Goal: Answer question/provide support: Share knowledge or assist other users

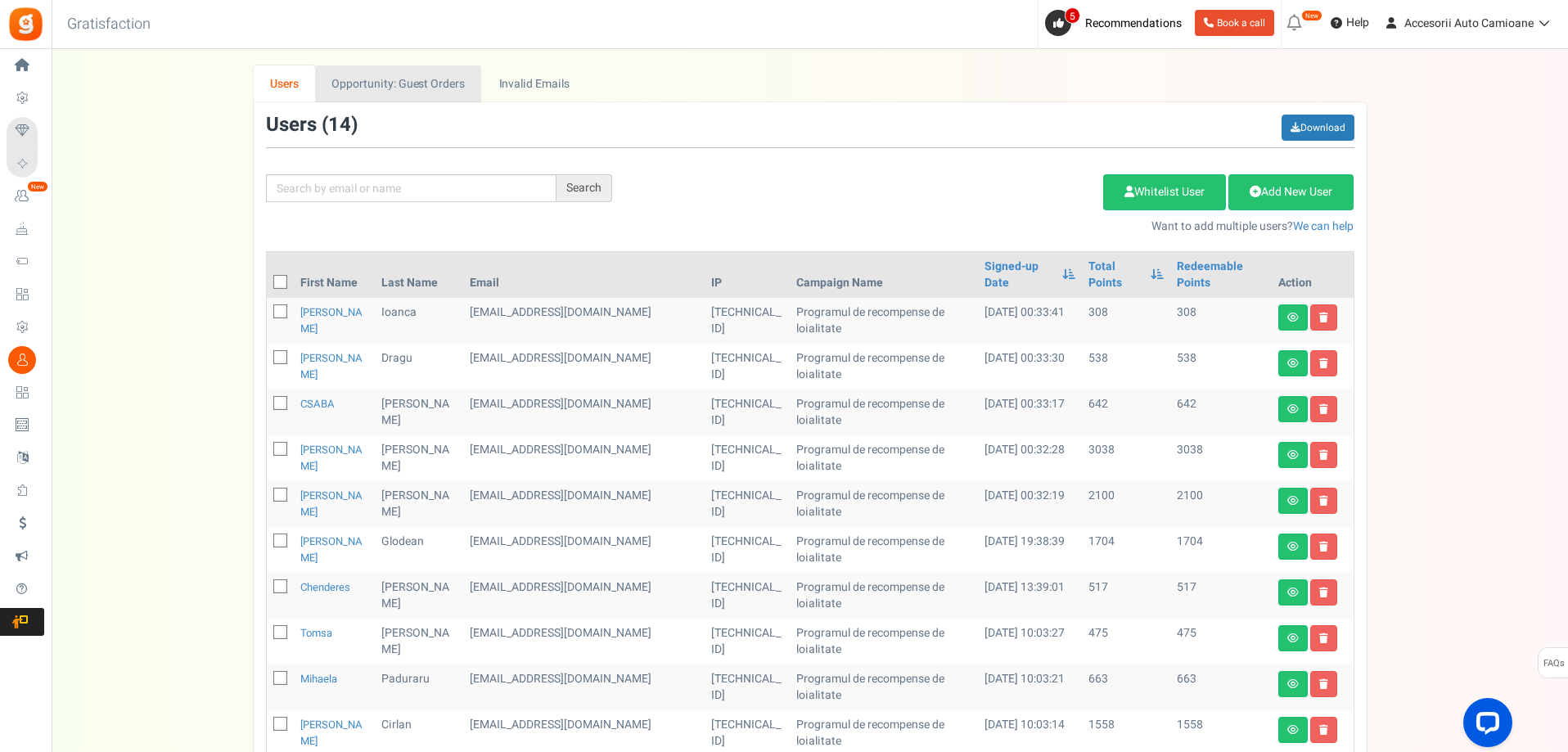
click at [390, 78] on link "Opportunity: Guest Orders" at bounding box center [398, 83] width 166 height 37
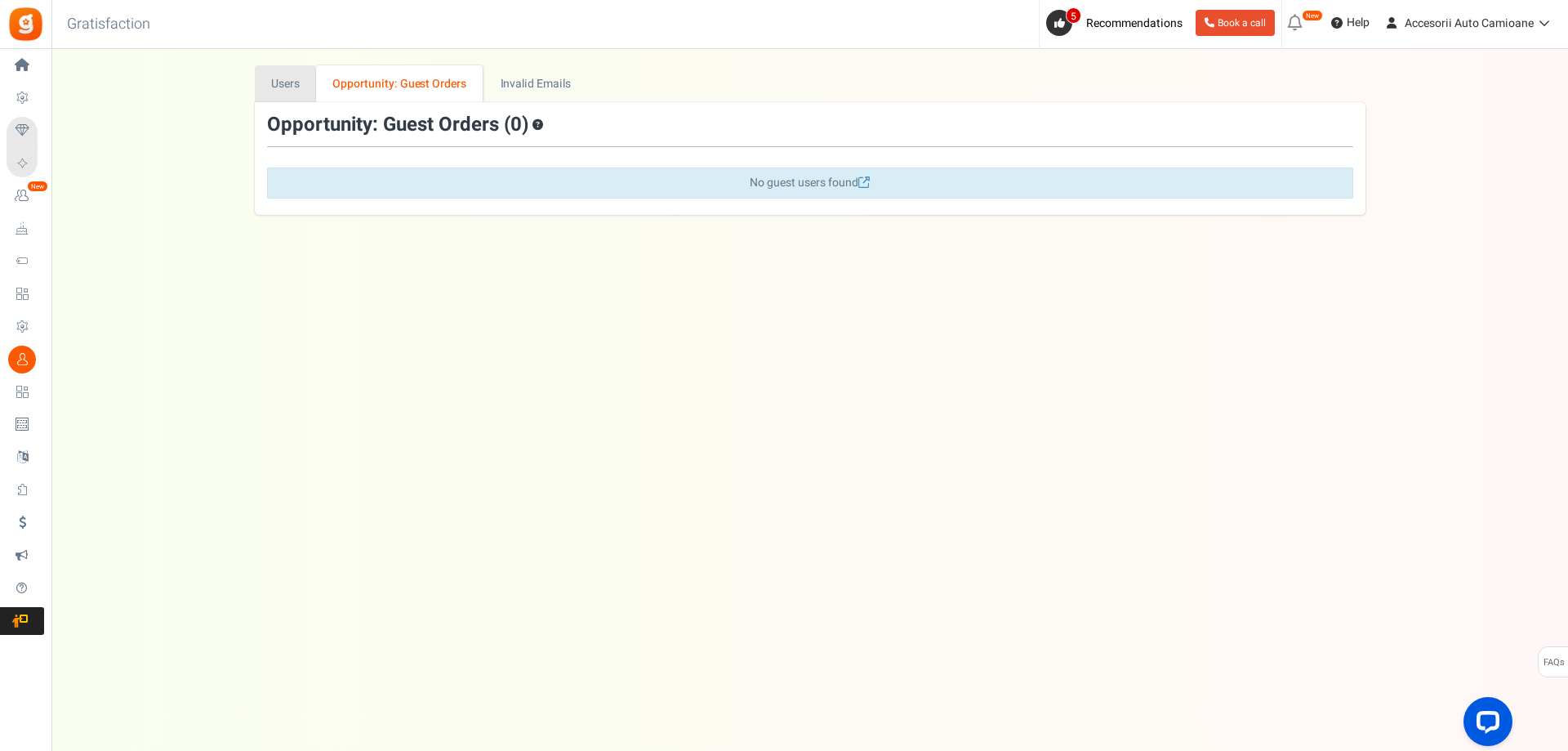
click at [274, 84] on link "Users" at bounding box center [285, 83] width 62 height 37
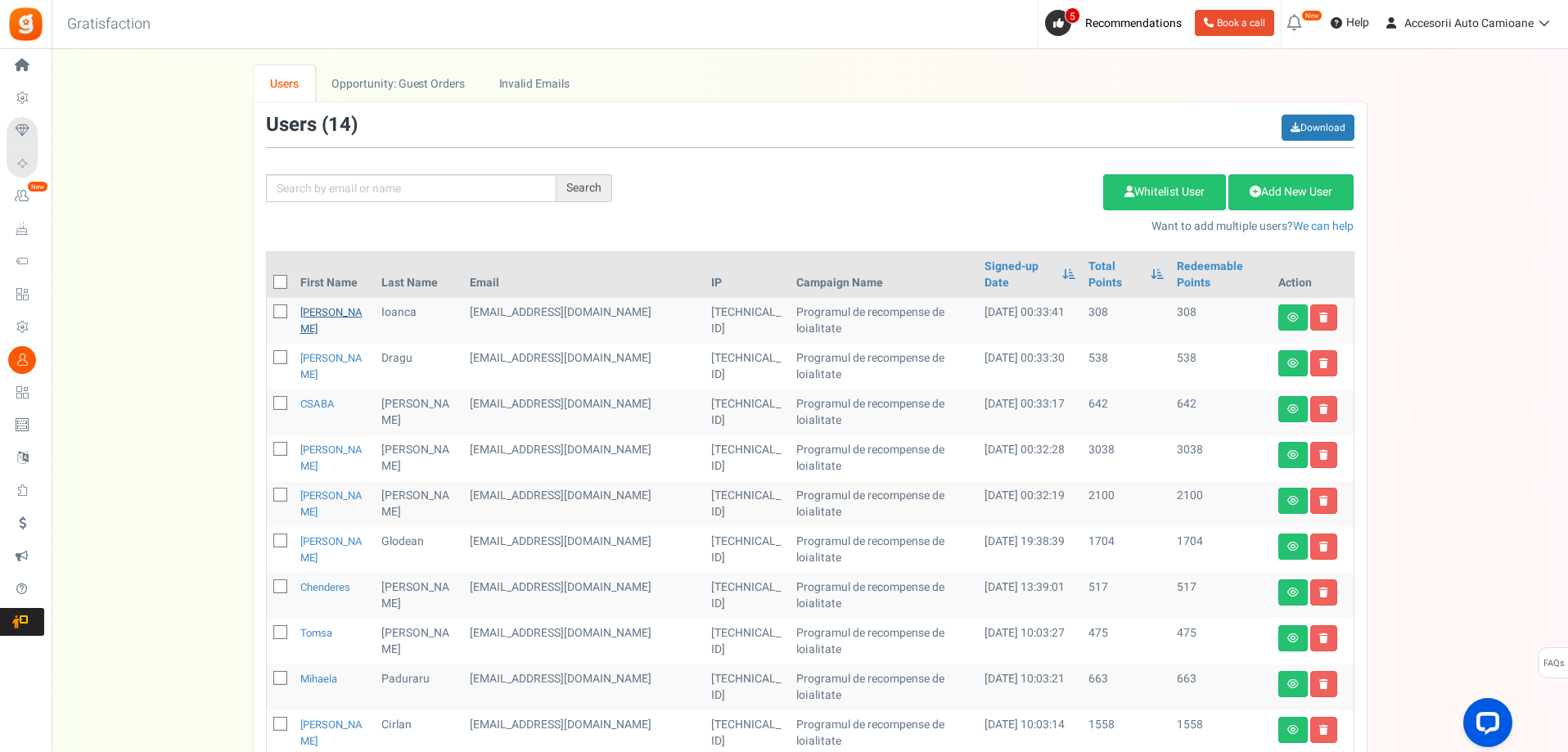
click at [325, 305] on link "[PERSON_NAME]" at bounding box center [331, 320] width 62 height 32
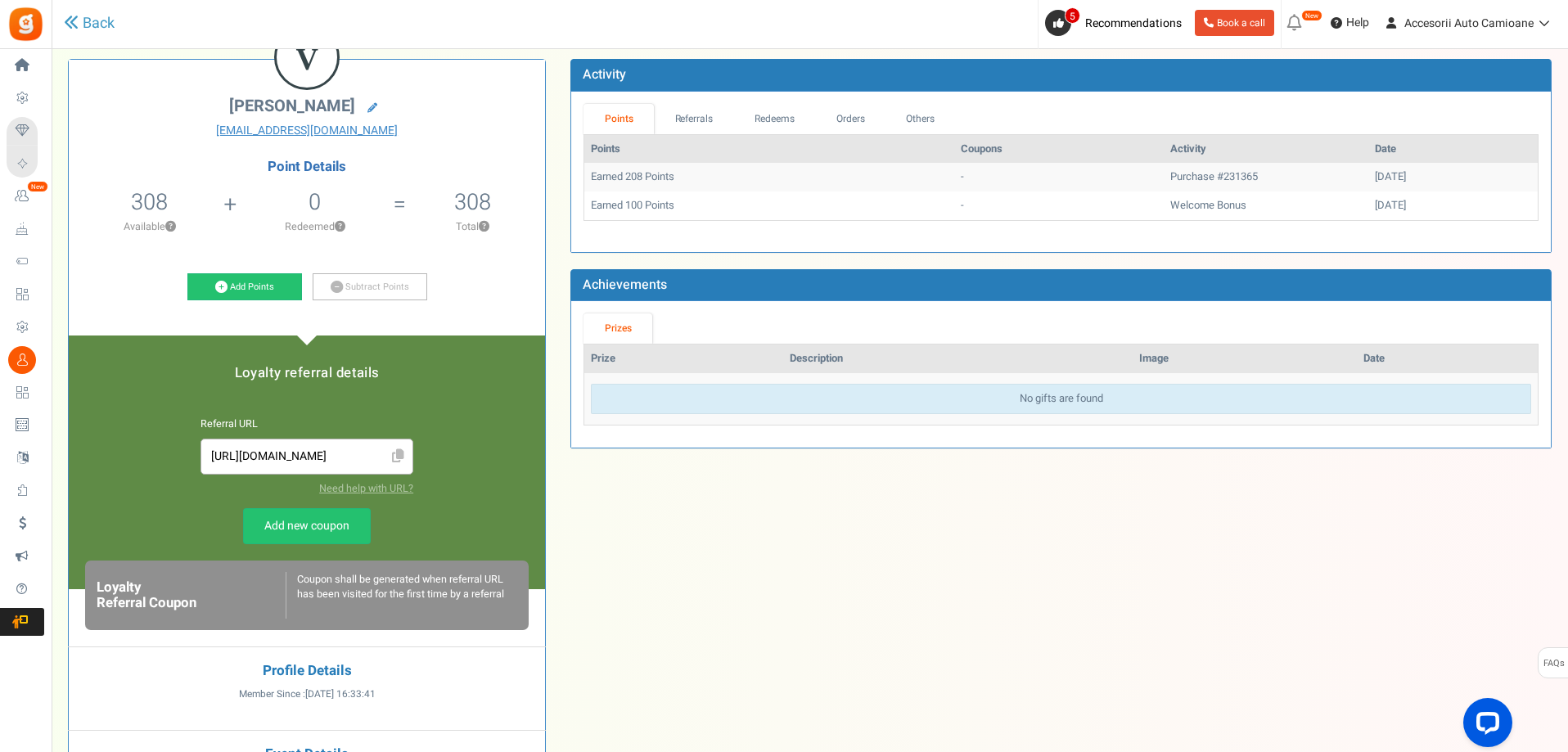
scroll to position [56, 0]
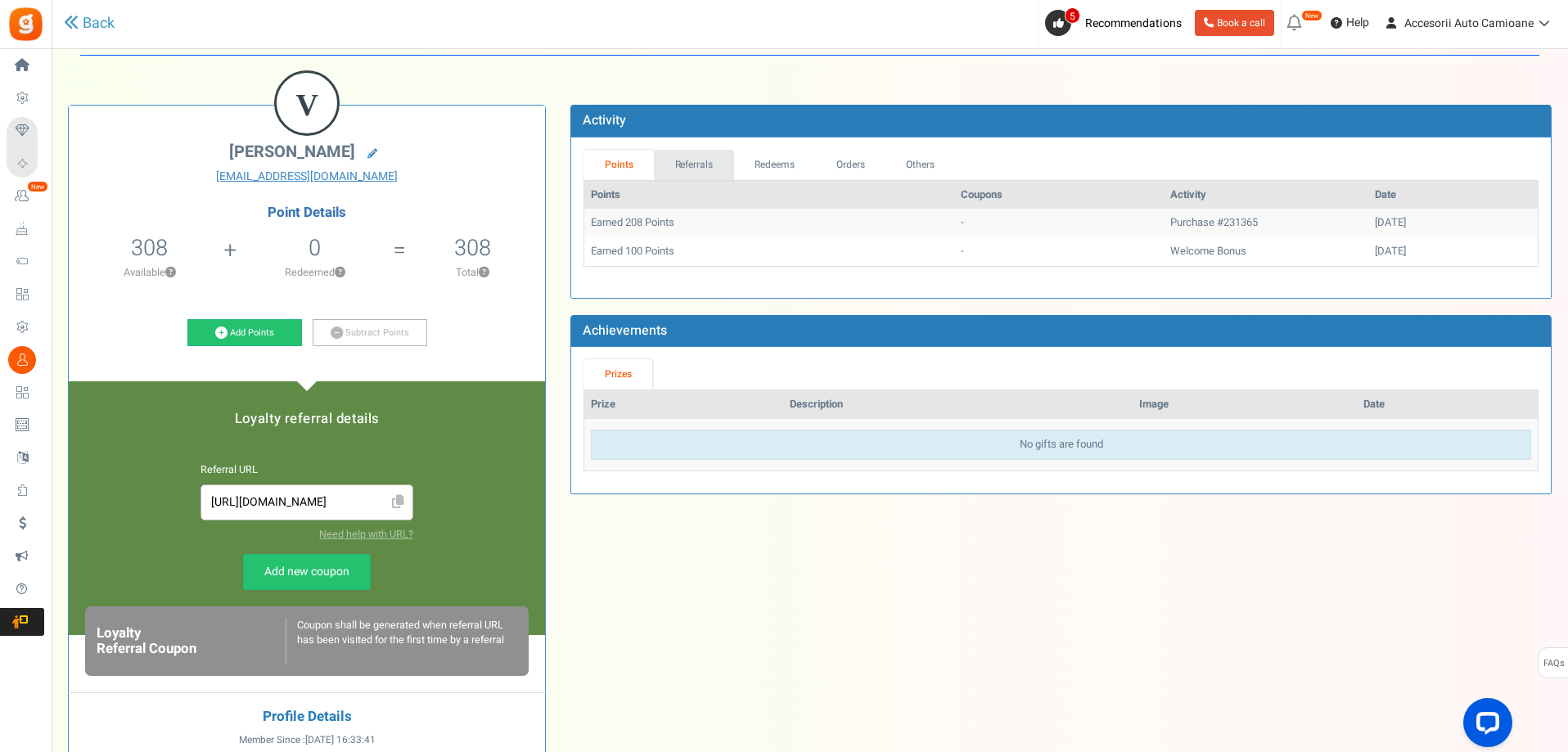
click at [704, 159] on link "Referrals" at bounding box center [694, 164] width 80 height 31
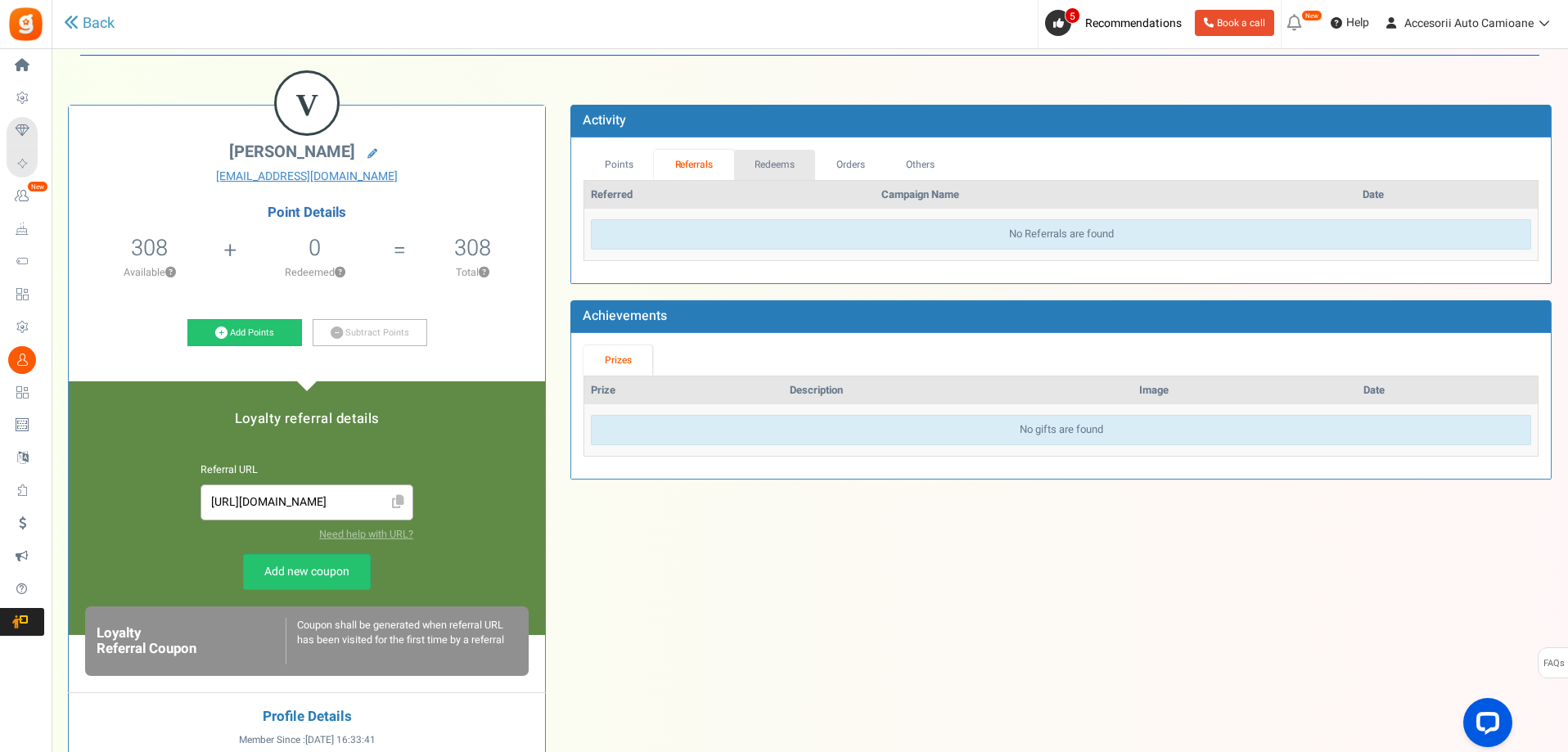
click at [746, 160] on link "Redeems" at bounding box center [775, 164] width 82 height 31
click at [854, 153] on link "Orders" at bounding box center [849, 164] width 70 height 31
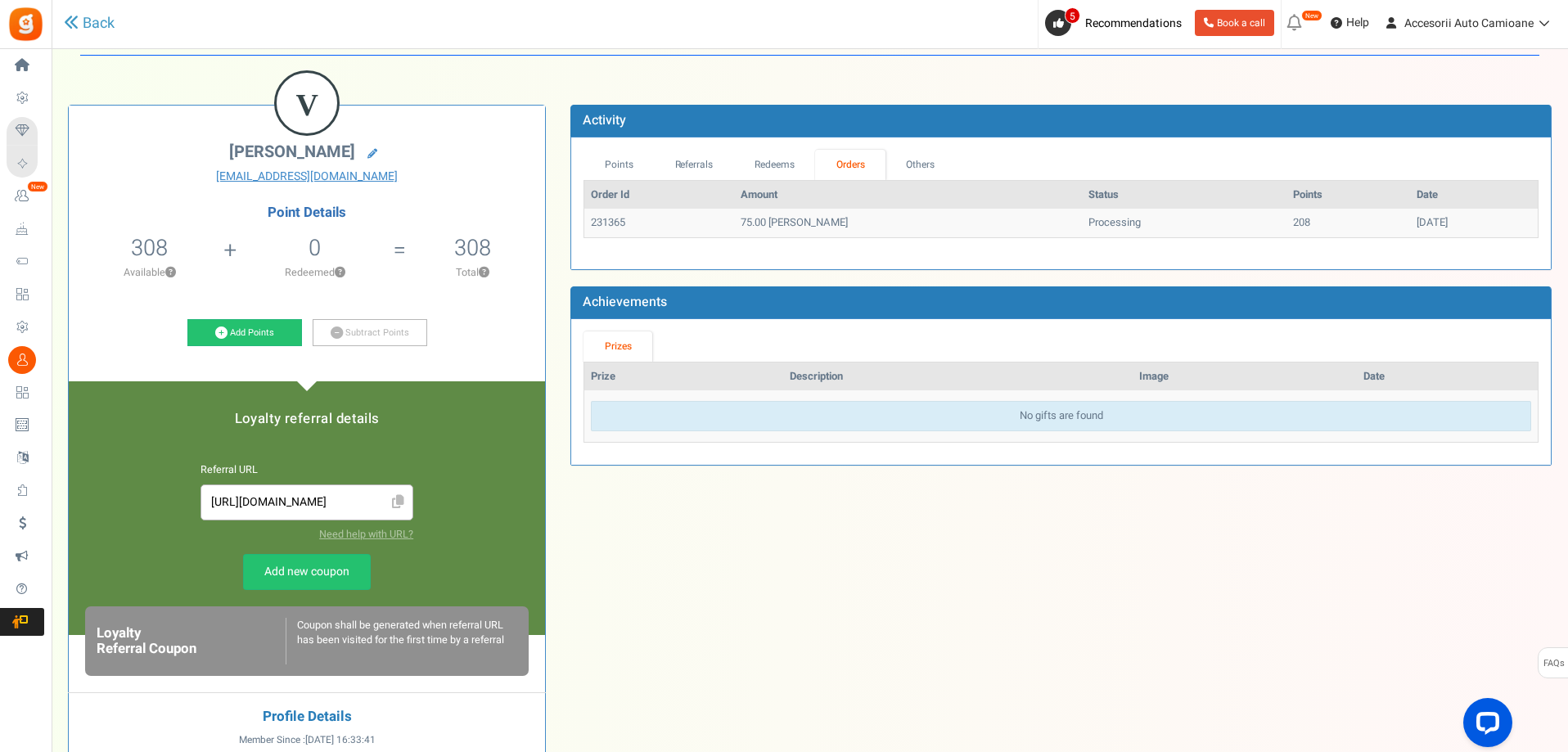
click at [1303, 26] on icon at bounding box center [1295, 23] width 26 height 26
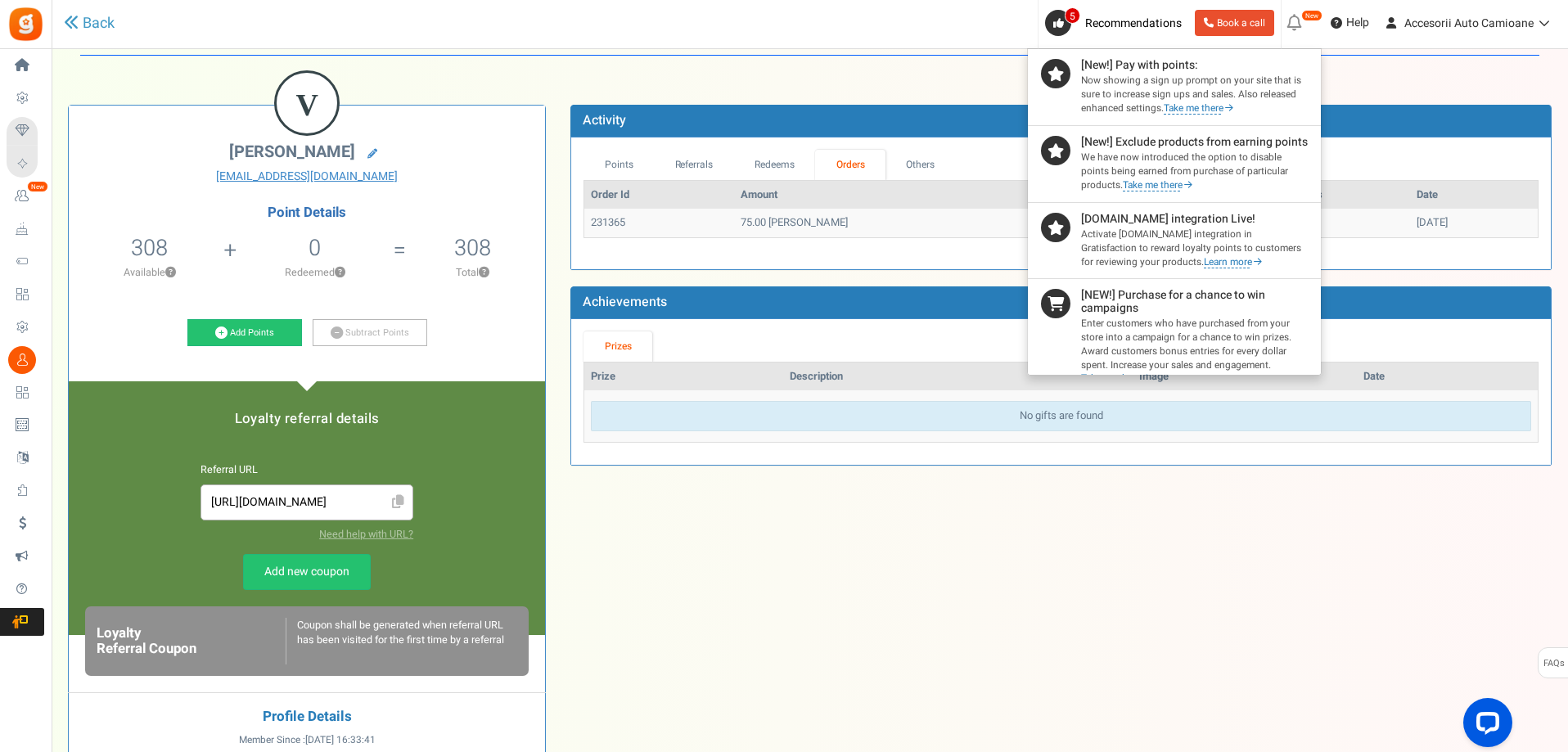
click at [813, 34] on div "Back to Home Back to program setup Gratisfaction 0 WARNING 5 Recommendations Bo…" at bounding box center [808, 24] width 1518 height 49
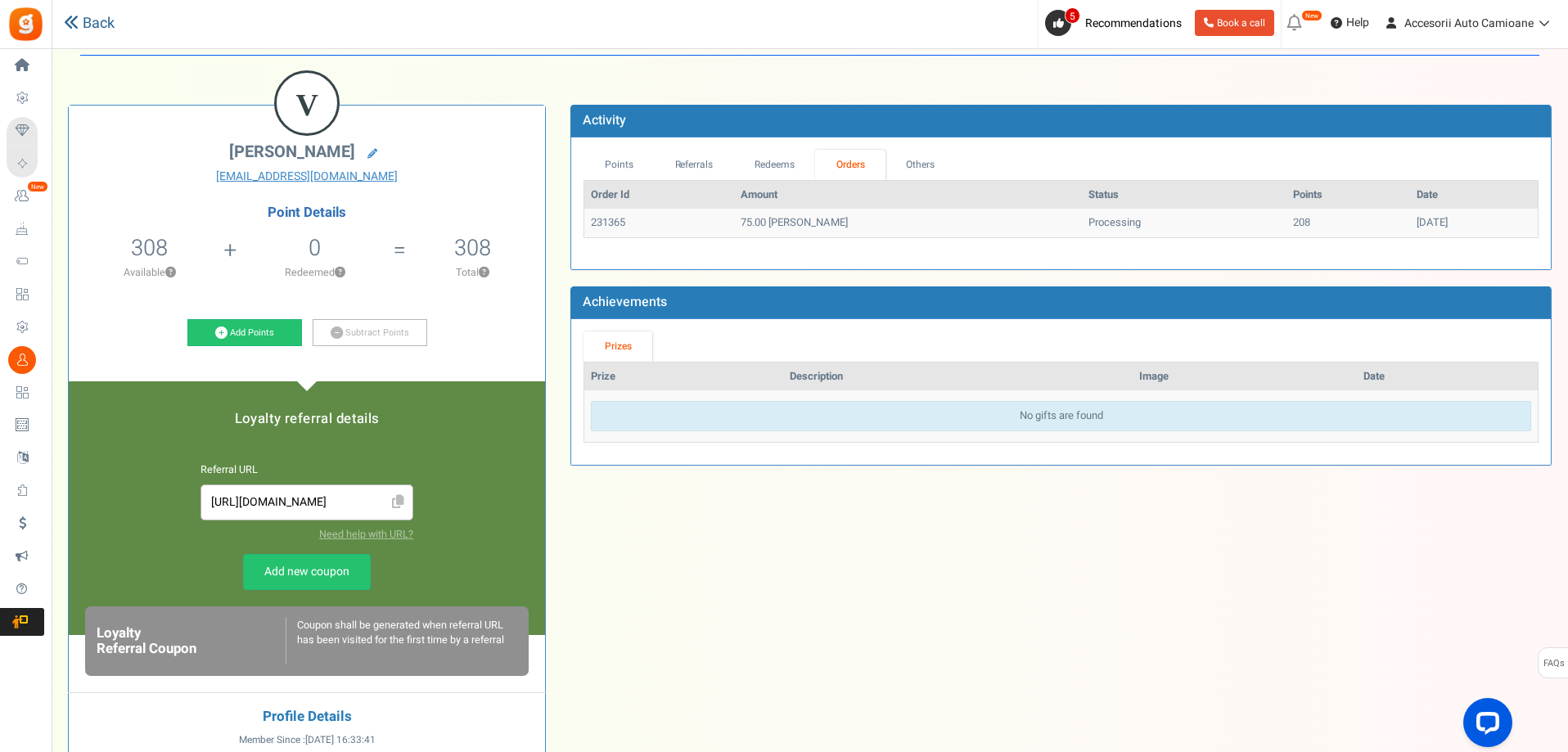
click at [92, 24] on link "Back" at bounding box center [88, 24] width 50 height 21
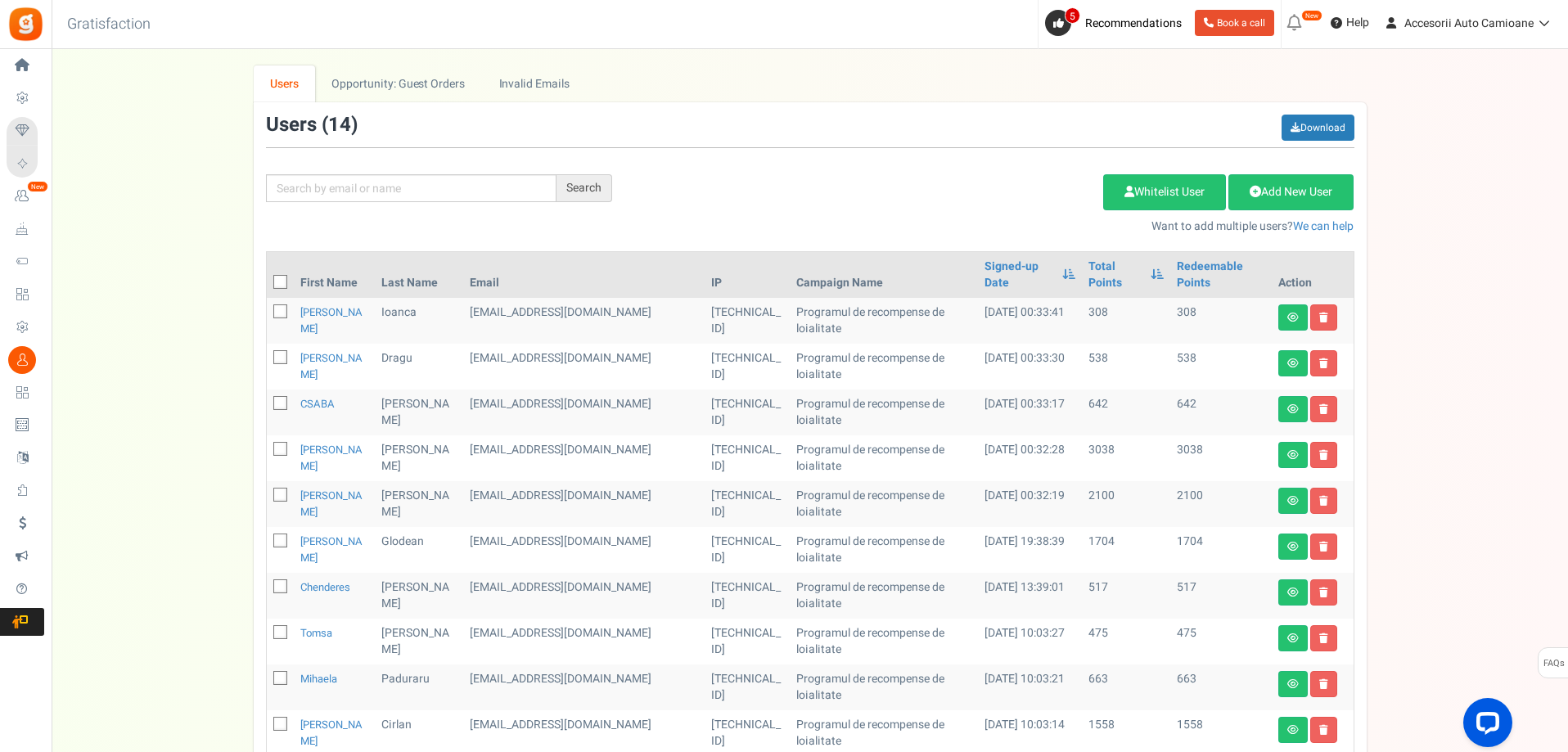
click at [310, 26] on div "Back to Home Back to program setup Gratisfaction 0 WARNING 5 Recommendations Bo…" at bounding box center [808, 24] width 1518 height 49
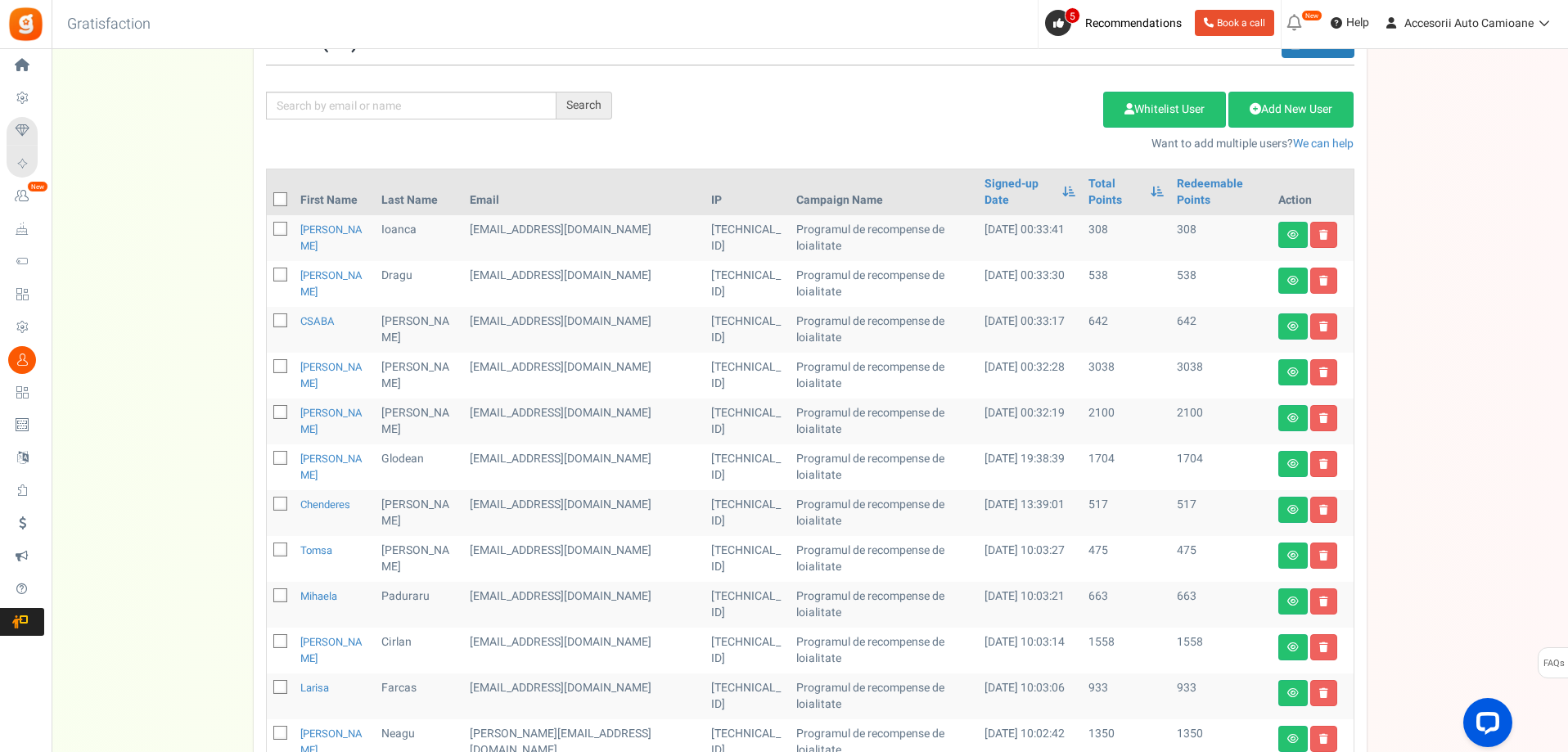
scroll to position [245, 0]
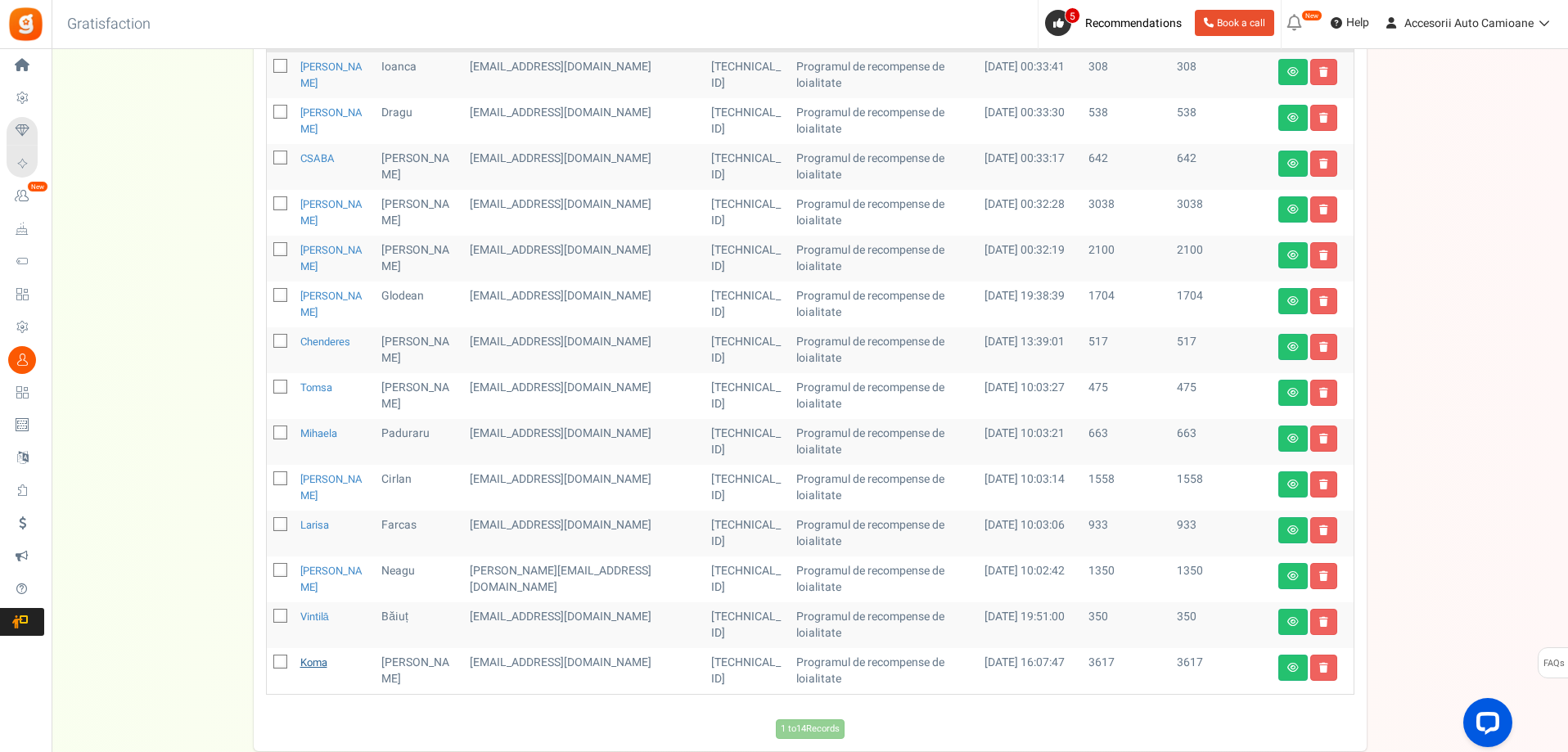
click at [324, 655] on link "Koma" at bounding box center [314, 662] width 27 height 16
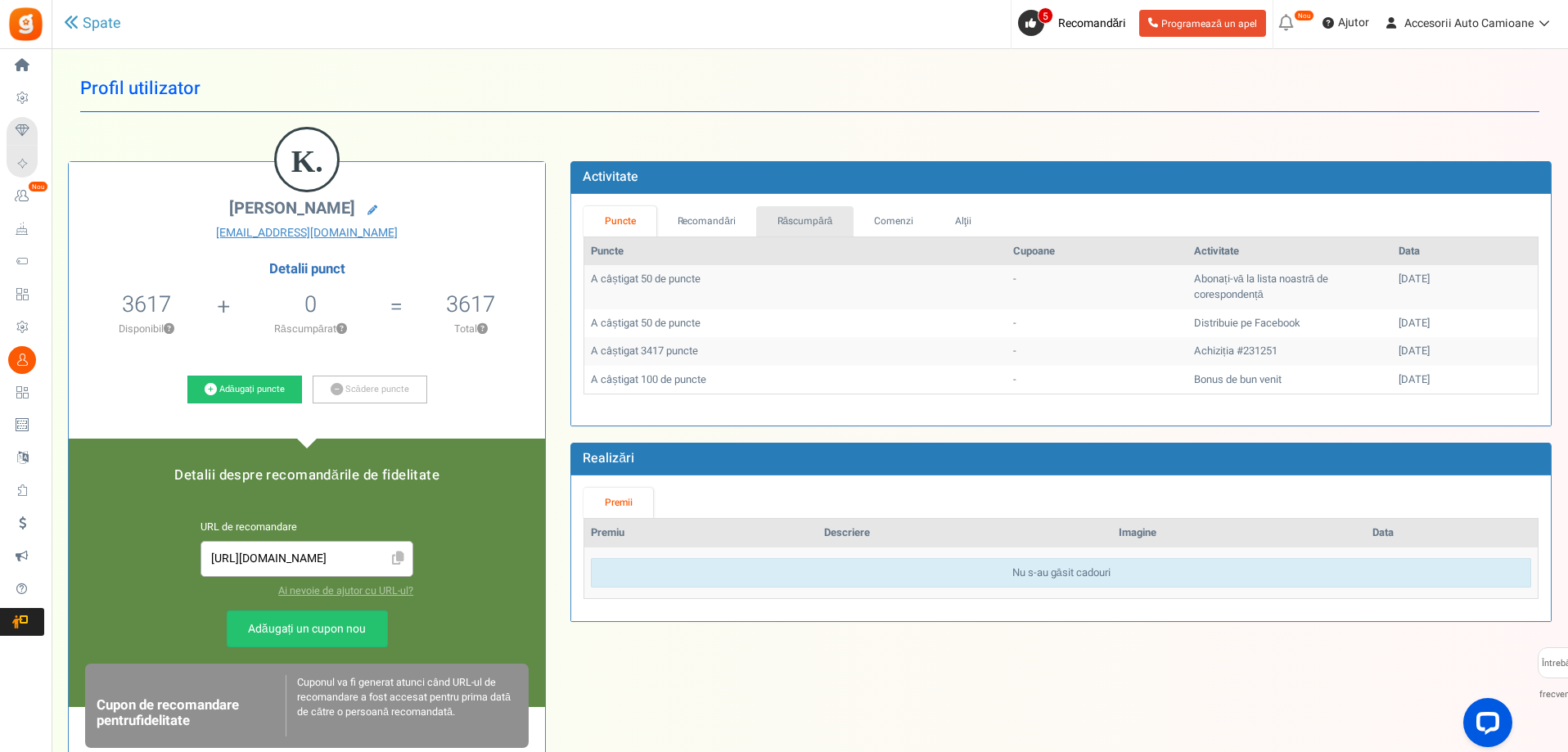
click at [828, 216] on font "Răscumpără" at bounding box center [804, 221] width 55 height 15
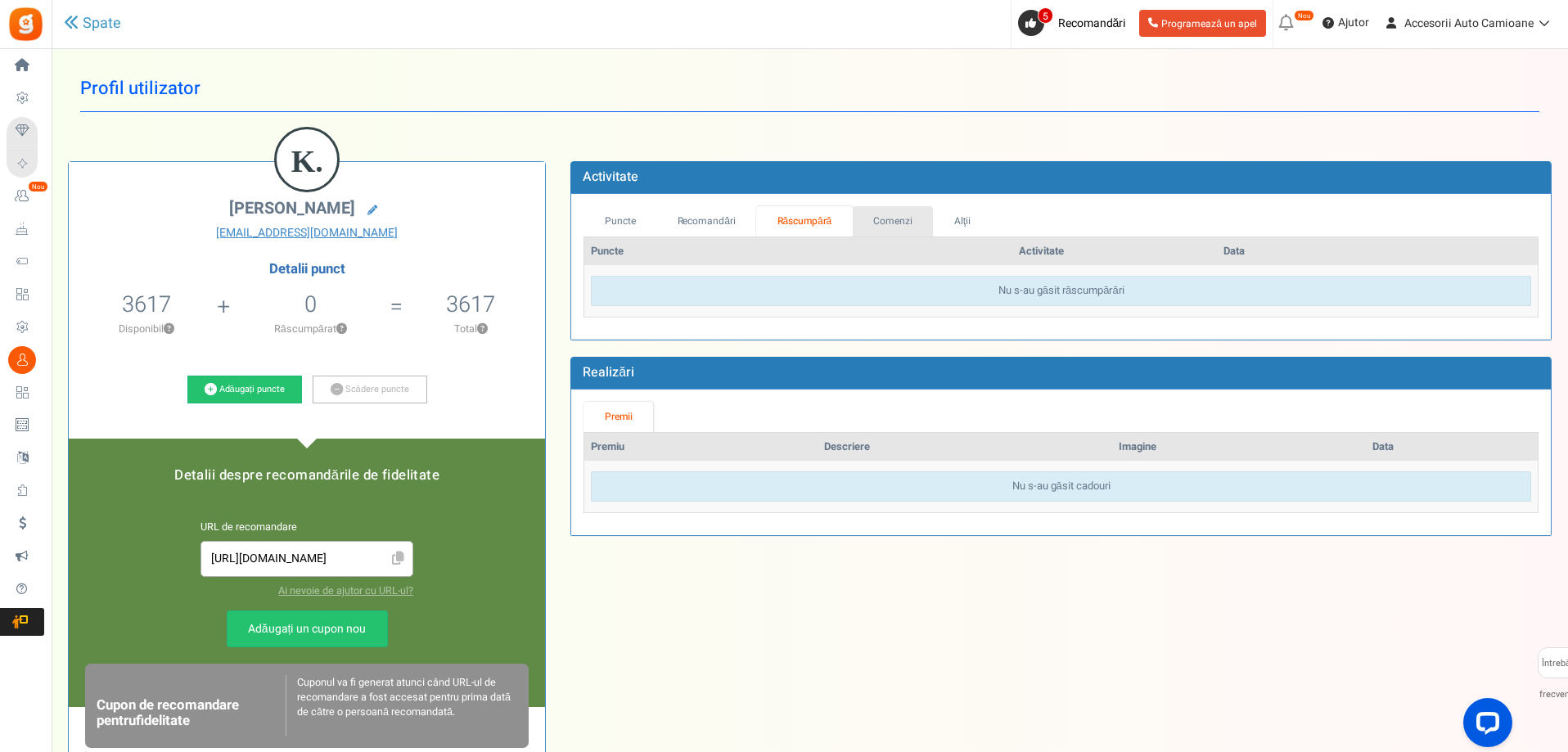
click at [879, 226] on font "Comenzi" at bounding box center [893, 221] width 40 height 15
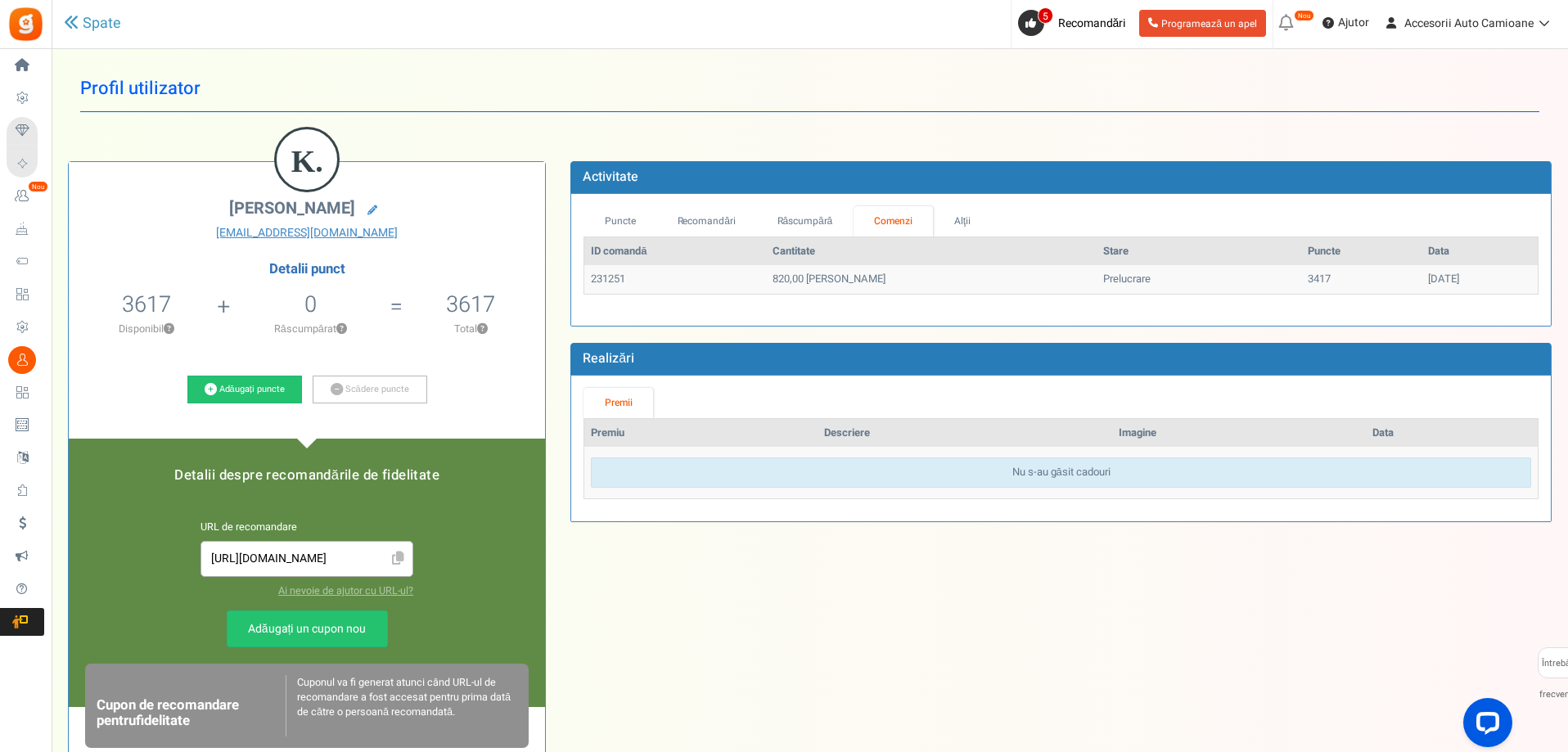
click at [665, 75] on h1 "Profil utilizator" at bounding box center [809, 88] width 1459 height 46
